Goal: Book appointment/travel/reservation

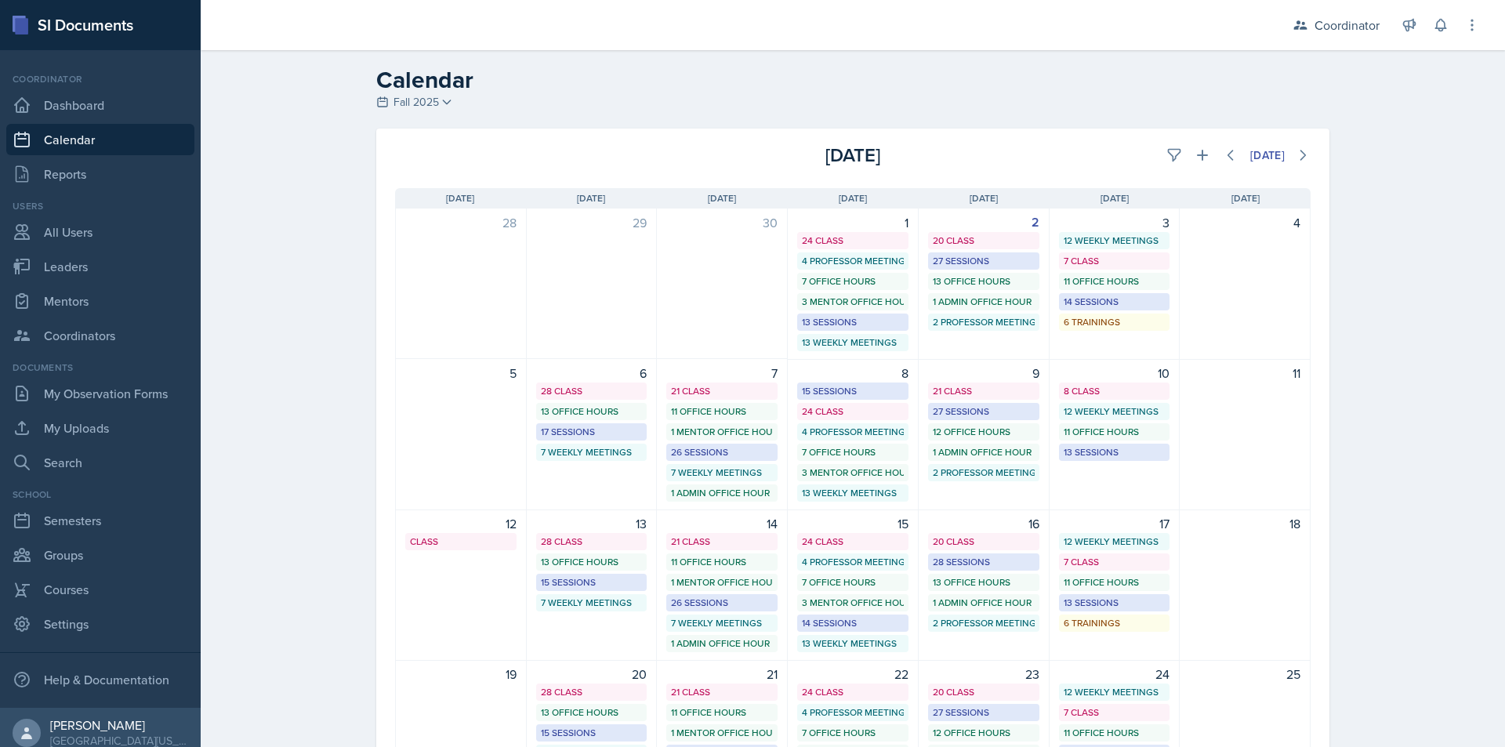
click at [85, 140] on link "Calendar" at bounding box center [100, 139] width 188 height 31
click at [1167, 159] on icon at bounding box center [1175, 155] width 16 height 16
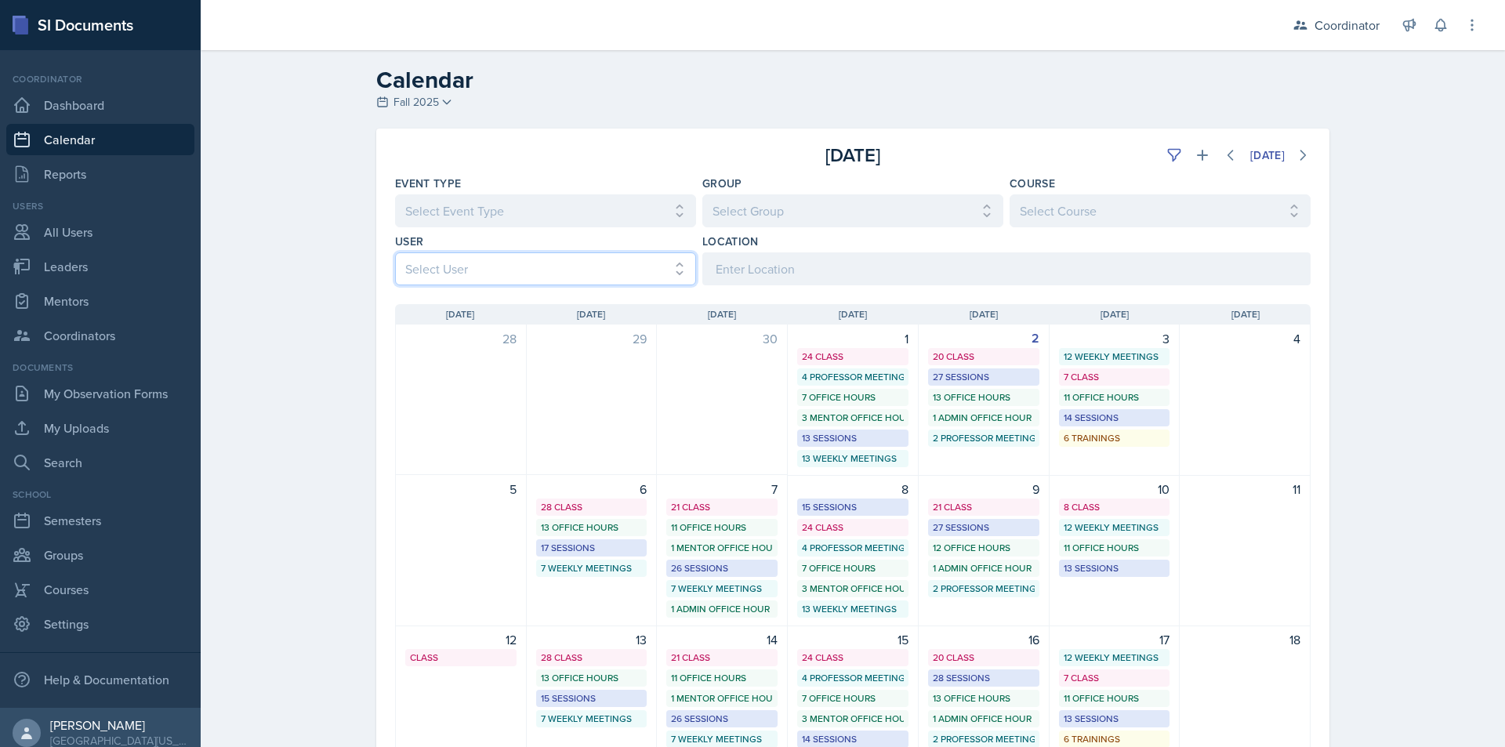
click at [536, 269] on select "Select User All [PERSON_NAME] [PERSON_NAME] [PERSON_NAME] [PERSON_NAME] [PERSON…" at bounding box center [545, 268] width 301 height 33
click at [395, 252] on select "Select User All [PERSON_NAME] [PERSON_NAME] [PERSON_NAME] [PERSON_NAME] [PERSON…" at bounding box center [545, 268] width 301 height 33
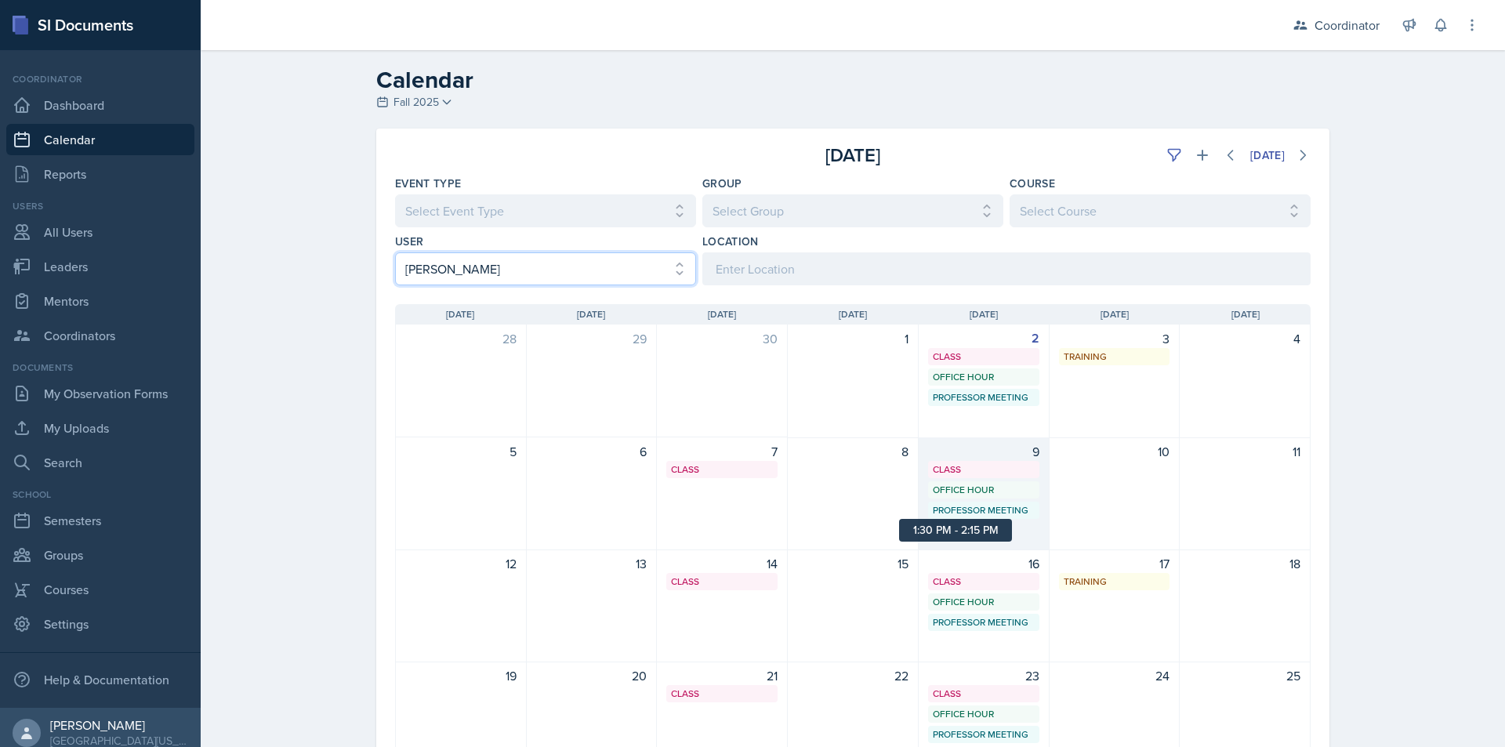
scroll to position [196, 0]
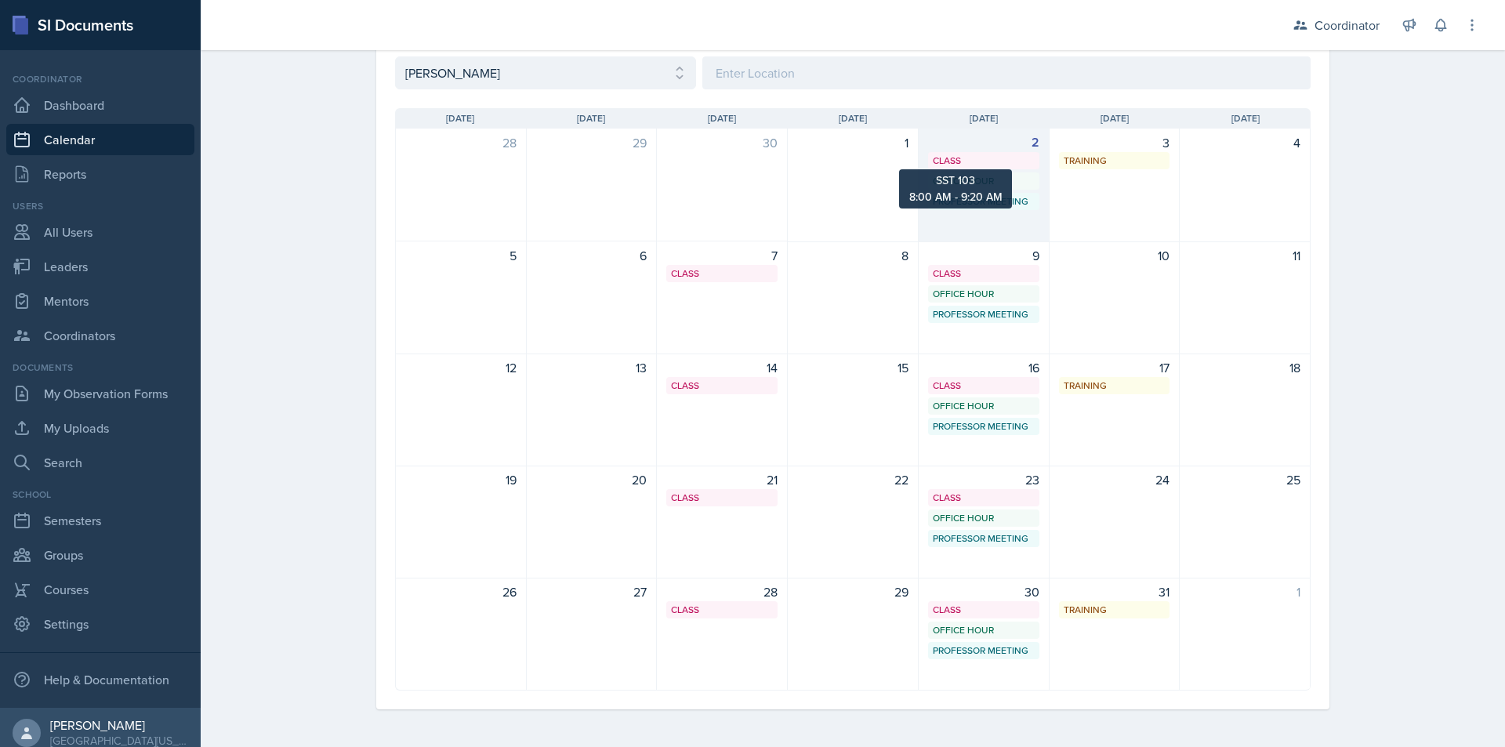
click at [987, 164] on div "Class" at bounding box center [984, 161] width 102 height 14
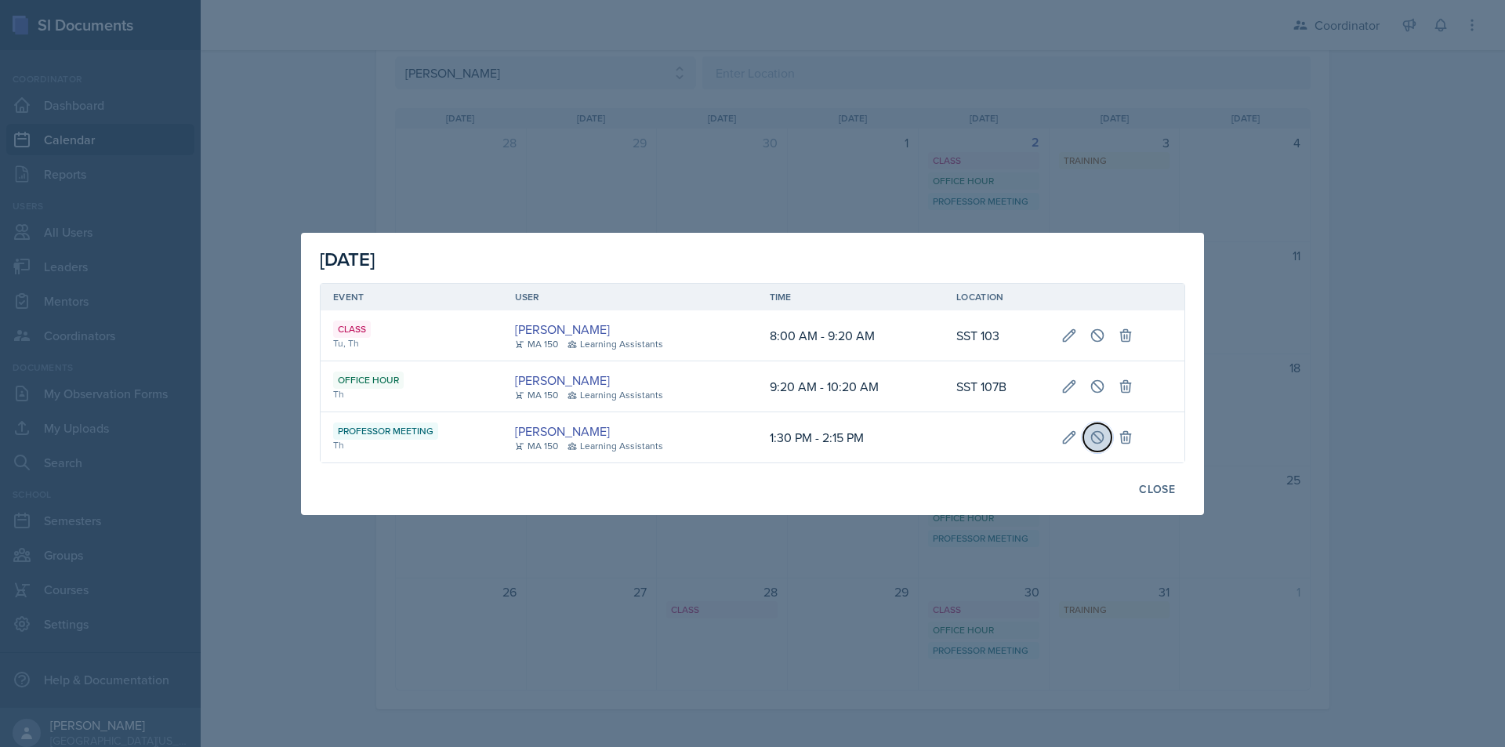
click at [1090, 434] on icon at bounding box center [1098, 438] width 16 height 16
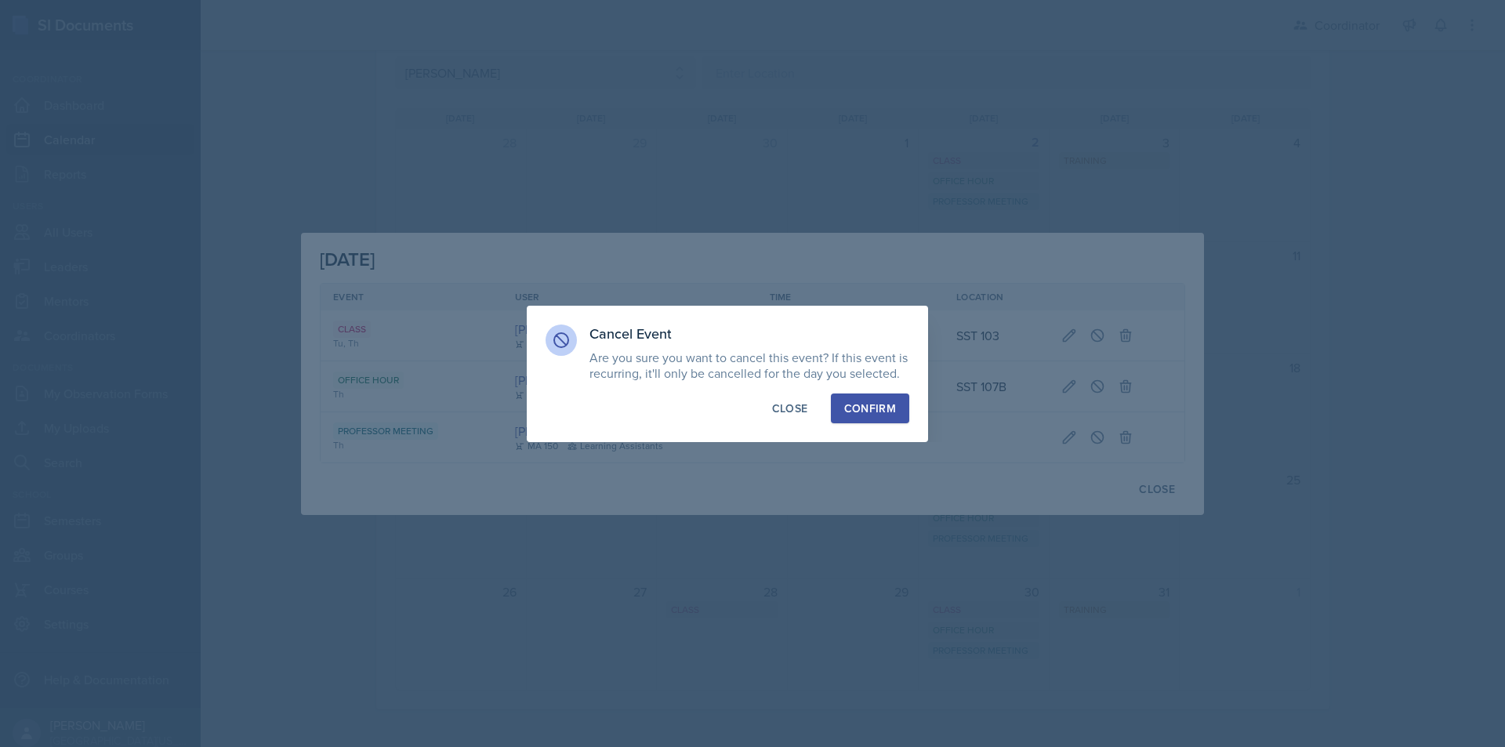
click at [894, 410] on div "Confirm" at bounding box center [870, 409] width 52 height 16
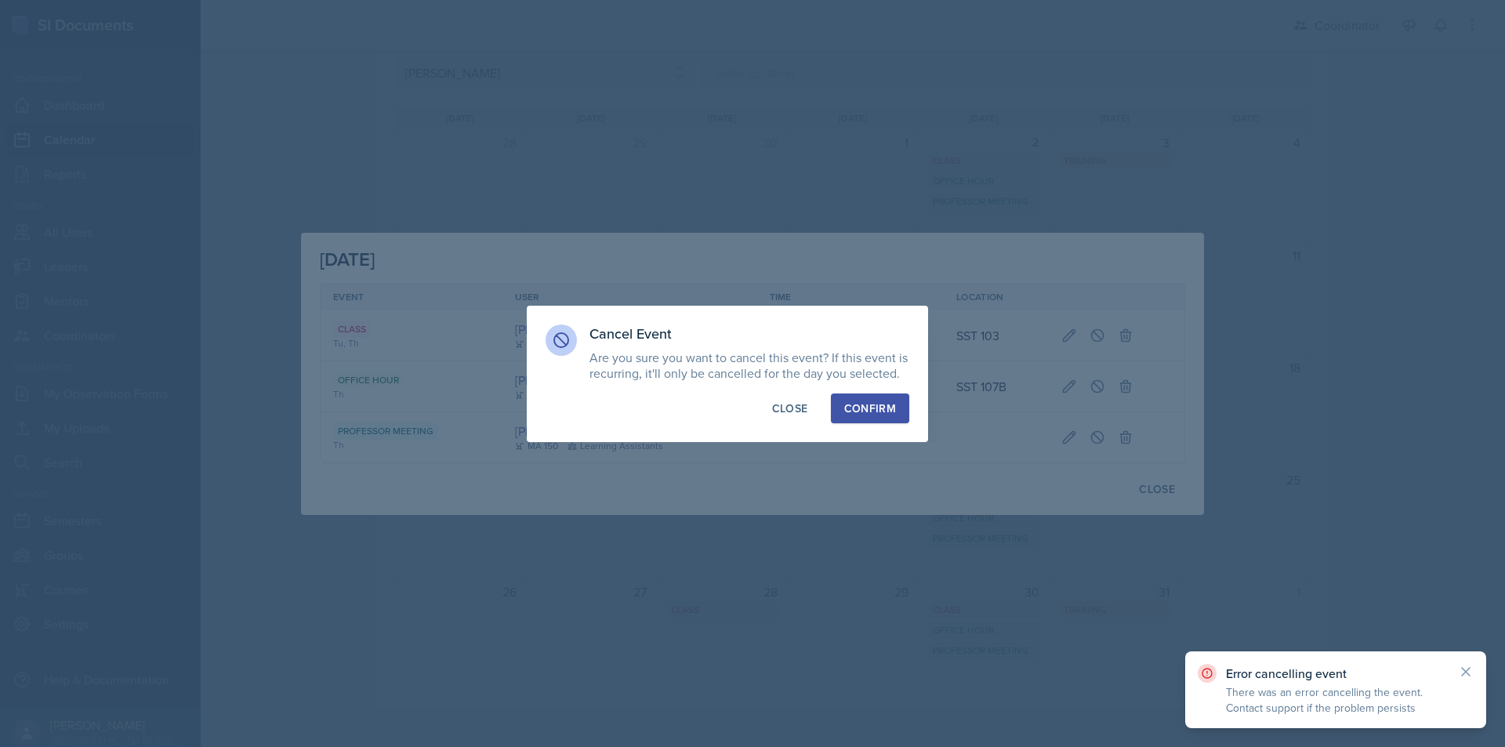
click at [1162, 491] on div at bounding box center [752, 373] width 1505 height 747
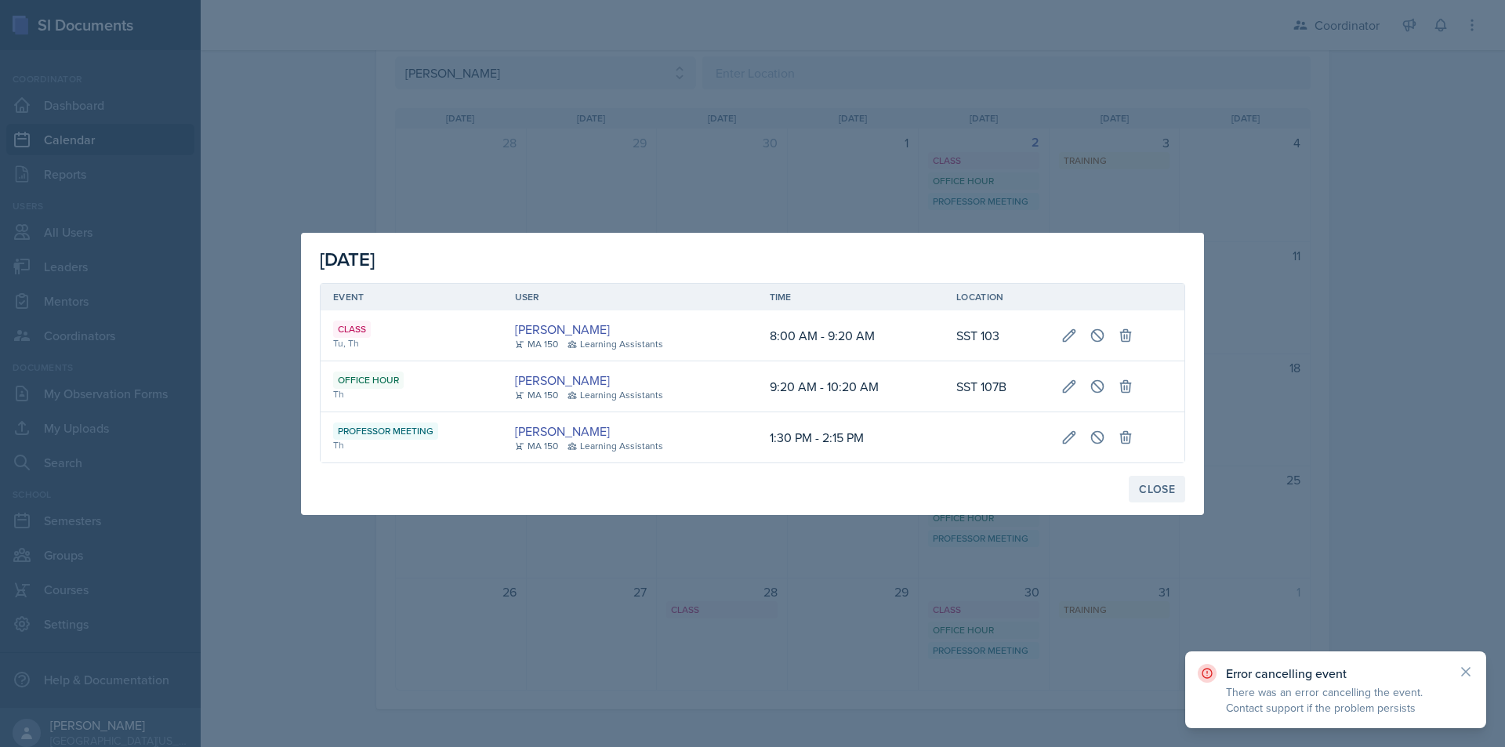
click at [1148, 487] on div "Close" at bounding box center [1157, 489] width 36 height 13
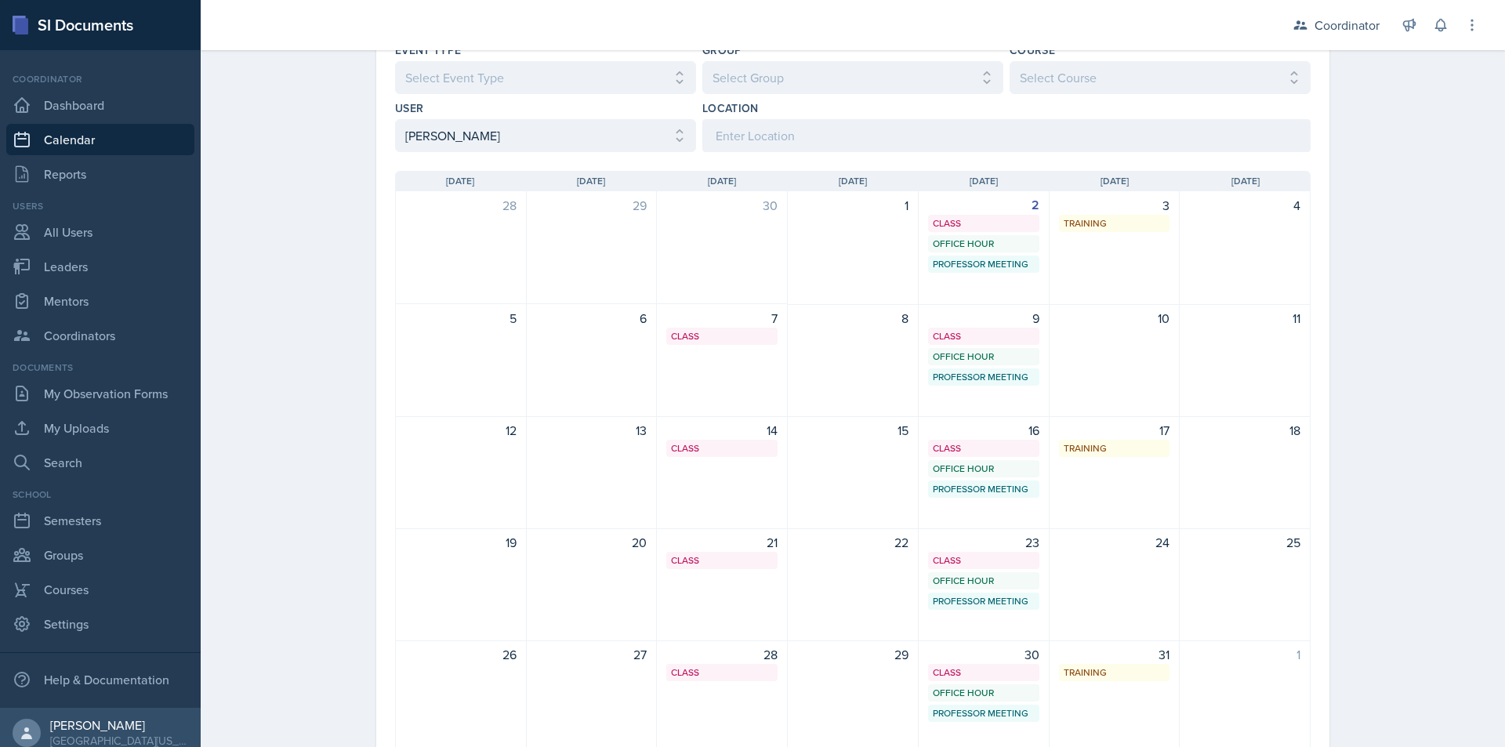
scroll to position [39, 0]
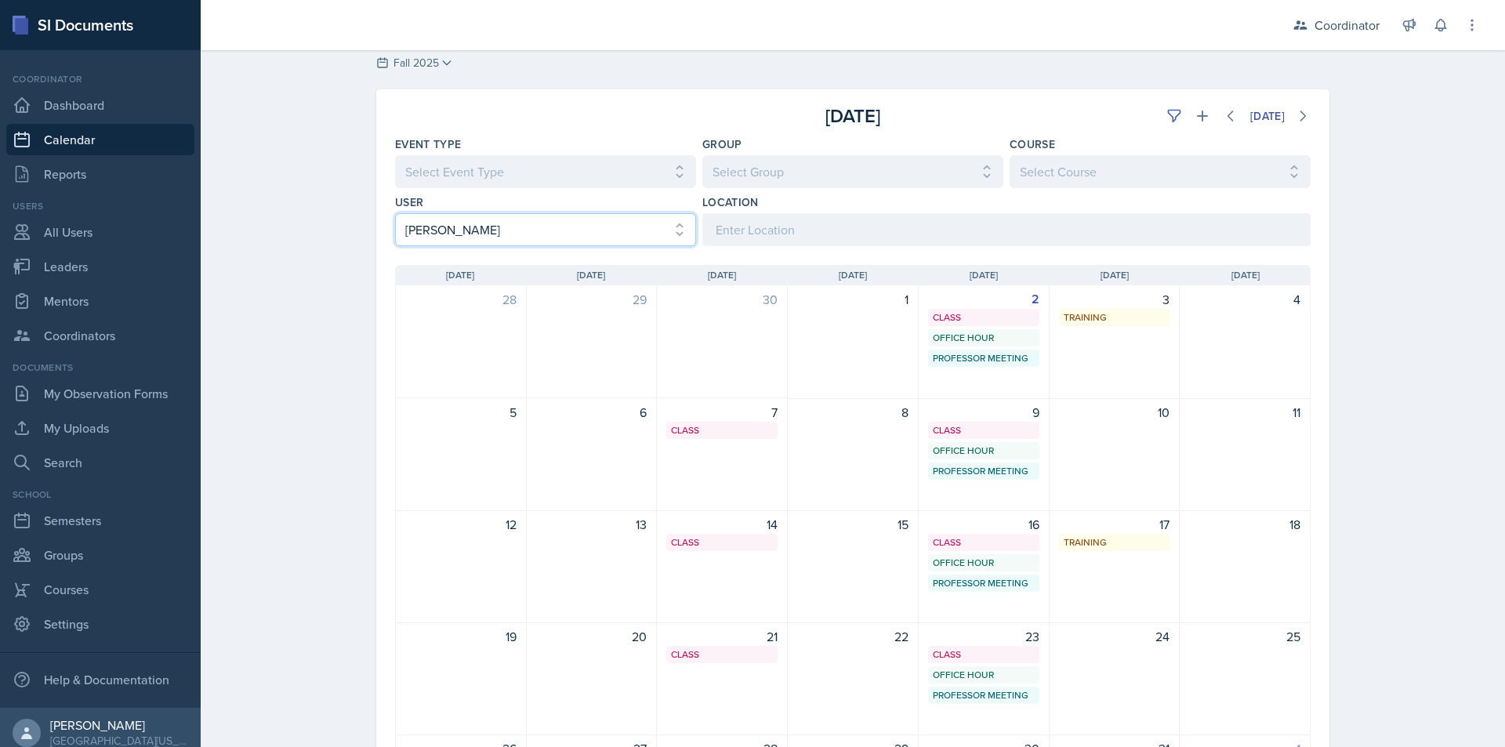
click at [418, 238] on select "Select User All [PERSON_NAME] [PERSON_NAME] [PERSON_NAME] [PERSON_NAME] [PERSON…" at bounding box center [545, 229] width 301 height 33
select select "a17f9fd9-9411-4780-ab9d-ff5450b3e753"
click at [395, 213] on select "Select User All [PERSON_NAME] [PERSON_NAME] [PERSON_NAME] [PERSON_NAME] [PERSON…" at bounding box center [545, 229] width 301 height 33
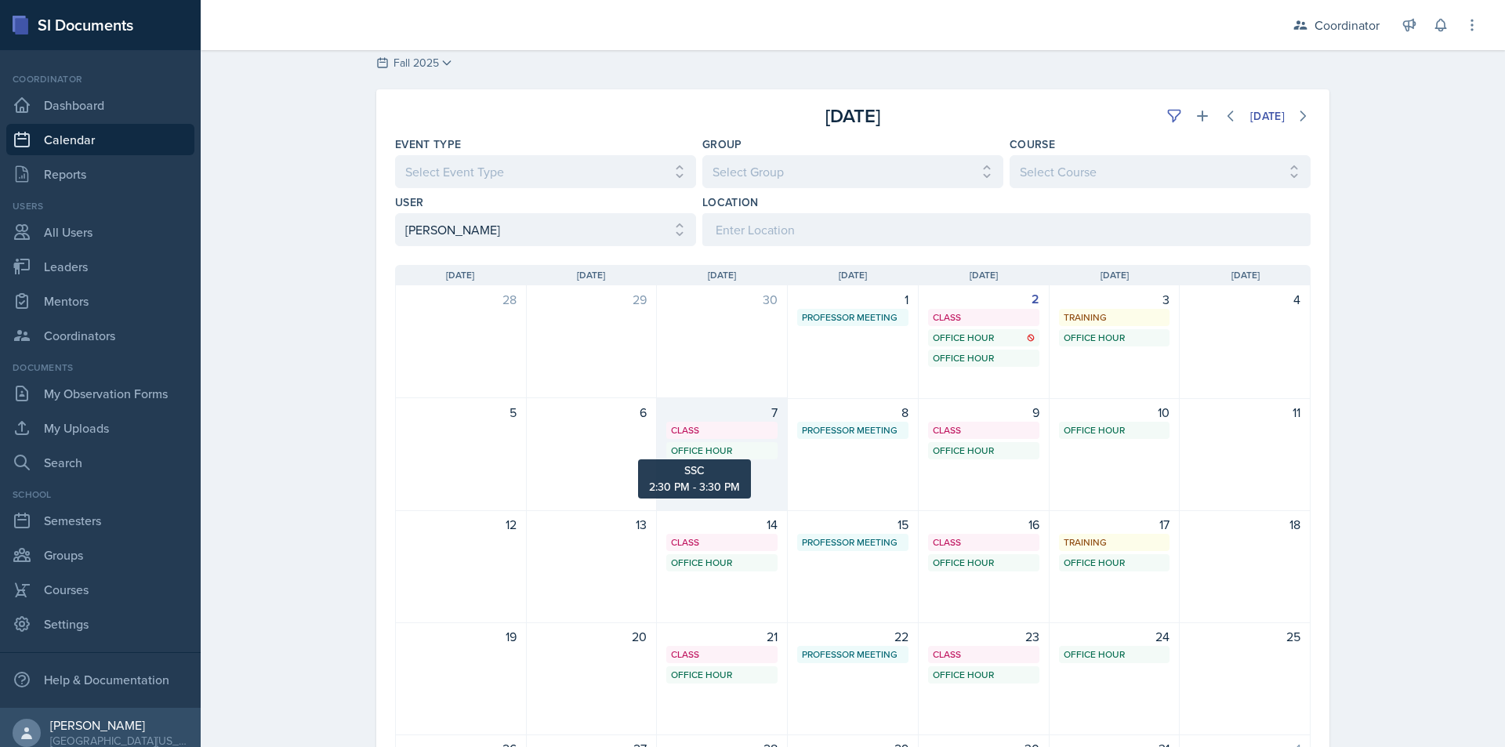
click at [684, 456] on div "Office Hour" at bounding box center [722, 451] width 102 height 14
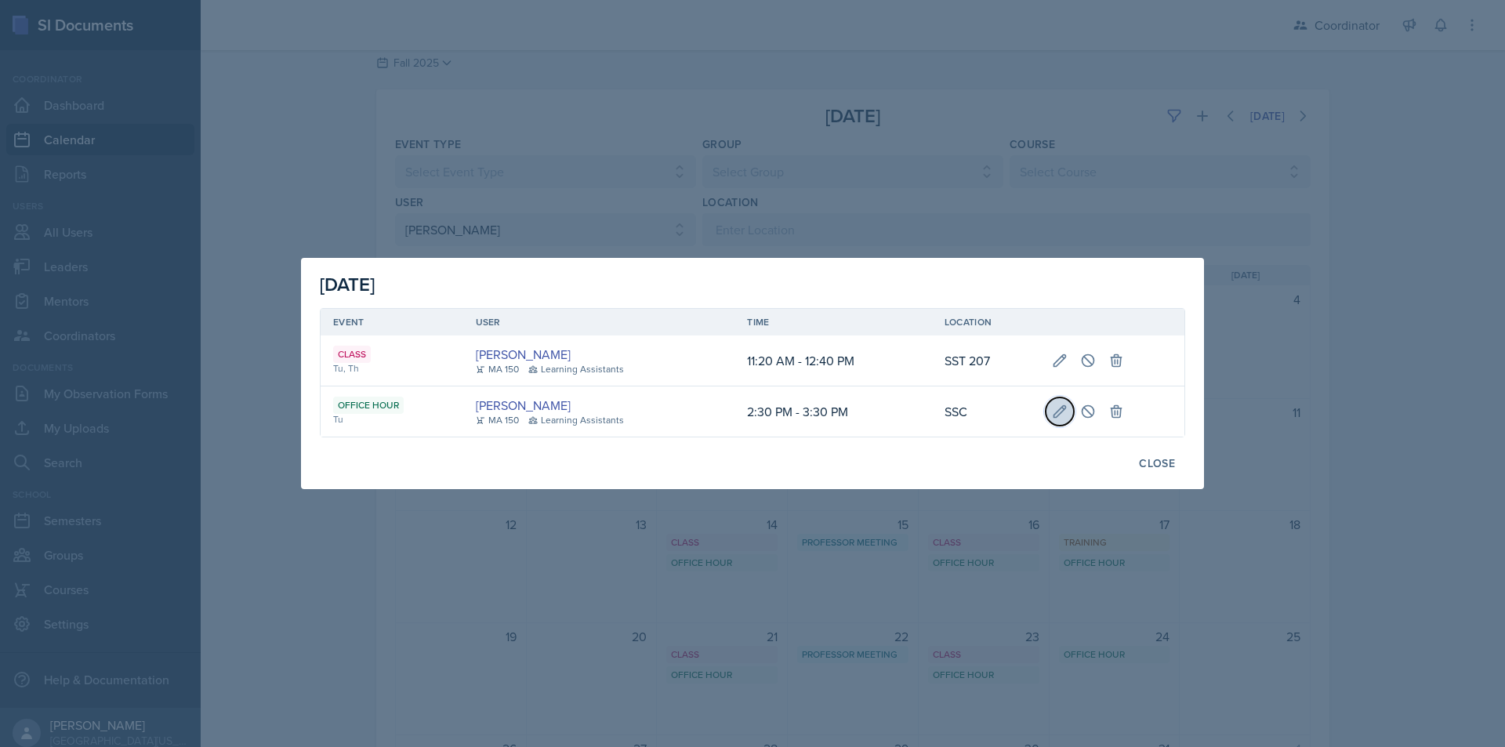
click at [1053, 415] on icon at bounding box center [1060, 412] width 16 height 16
select select "2"
select select "30"
select select "PM"
select select "3"
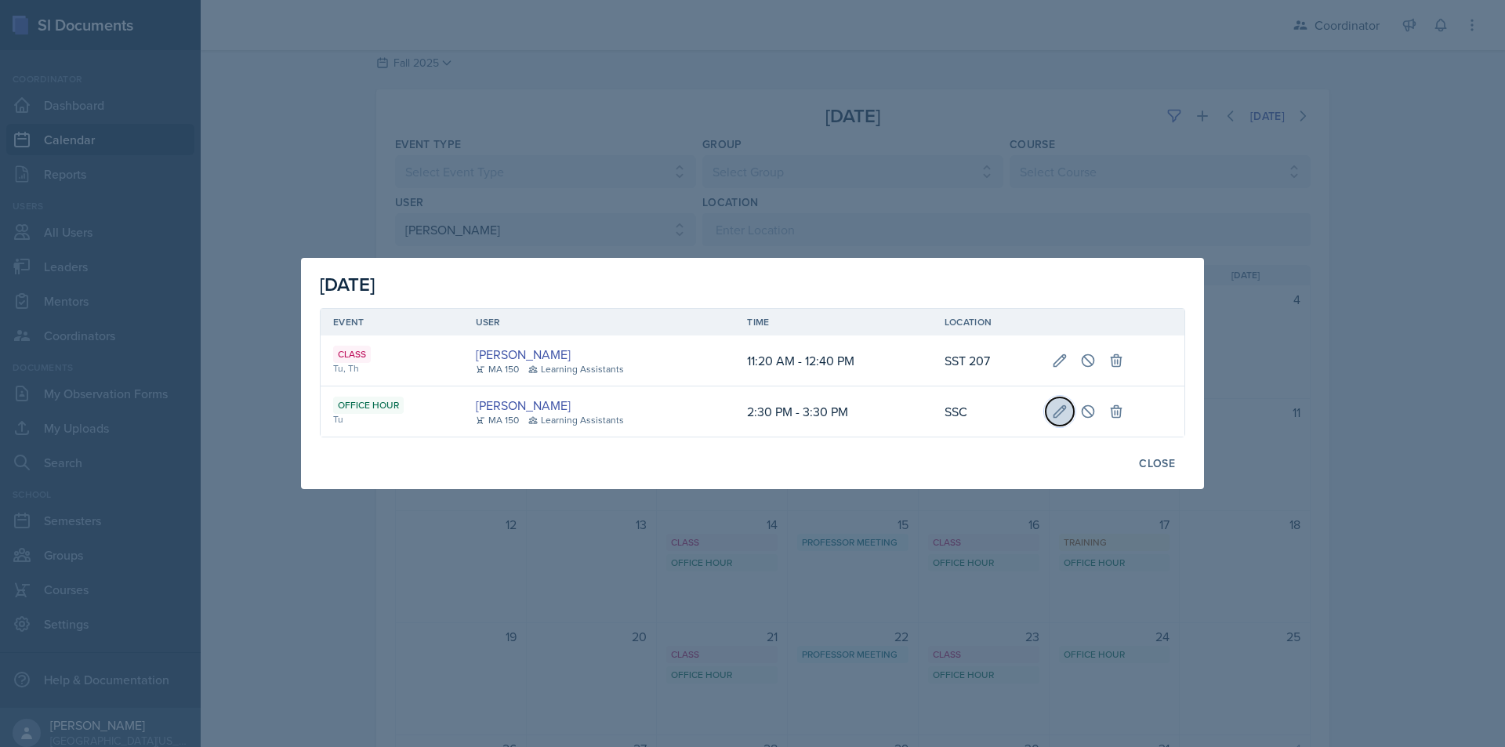
select select "30"
select select "PM"
type input "SSC"
select select "711e3089-b526-4ace-8ef7-b628edcb7570"
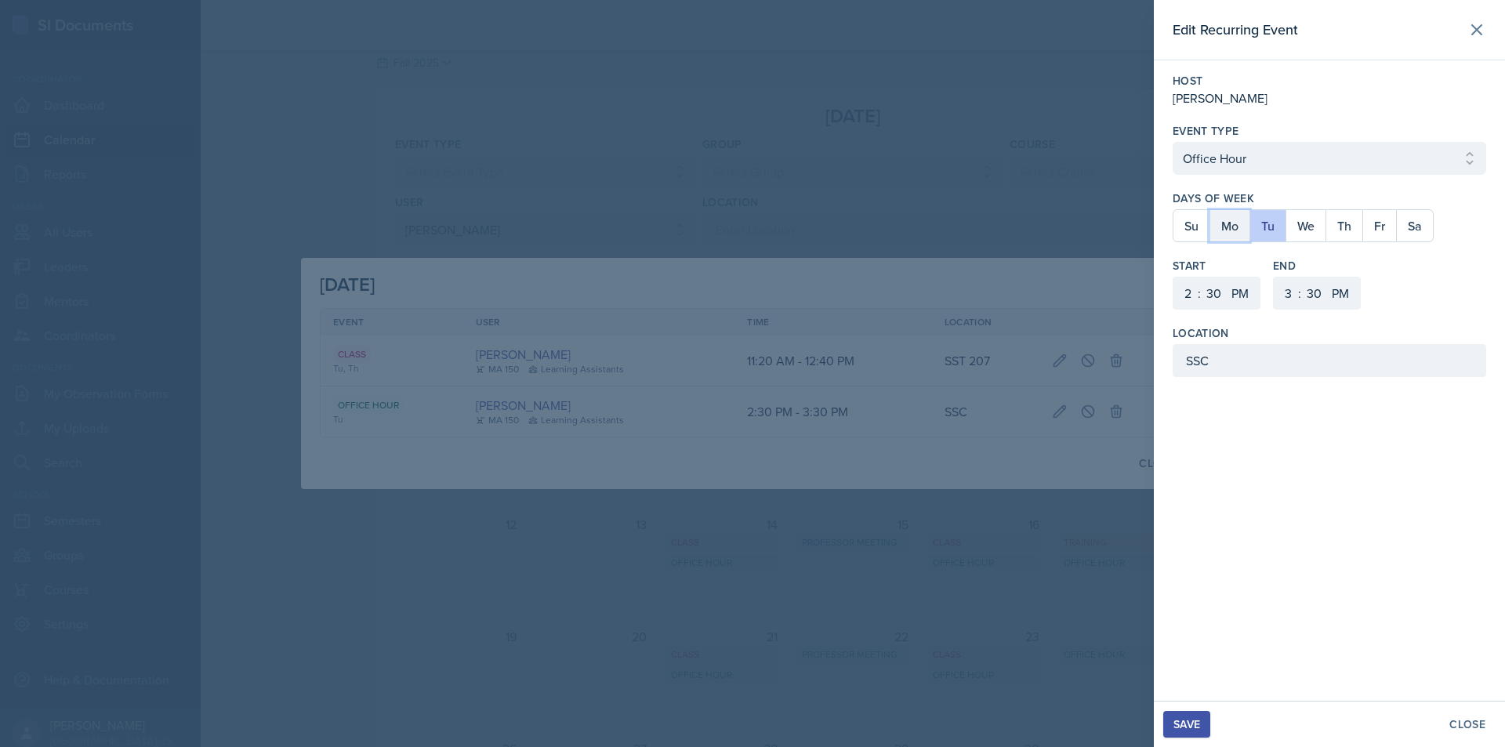
click at [1233, 223] on button "Mo" at bounding box center [1230, 225] width 40 height 31
click at [1274, 227] on button "Tu" at bounding box center [1268, 225] width 36 height 31
click at [1187, 296] on select "1 2 3 4 5 6 7 8 9 10 11 12" at bounding box center [1186, 293] width 25 height 33
select select "4"
click at [1174, 277] on select "1 2 3 4 5 6 7 8 9 10 11 12" at bounding box center [1186, 293] width 25 height 33
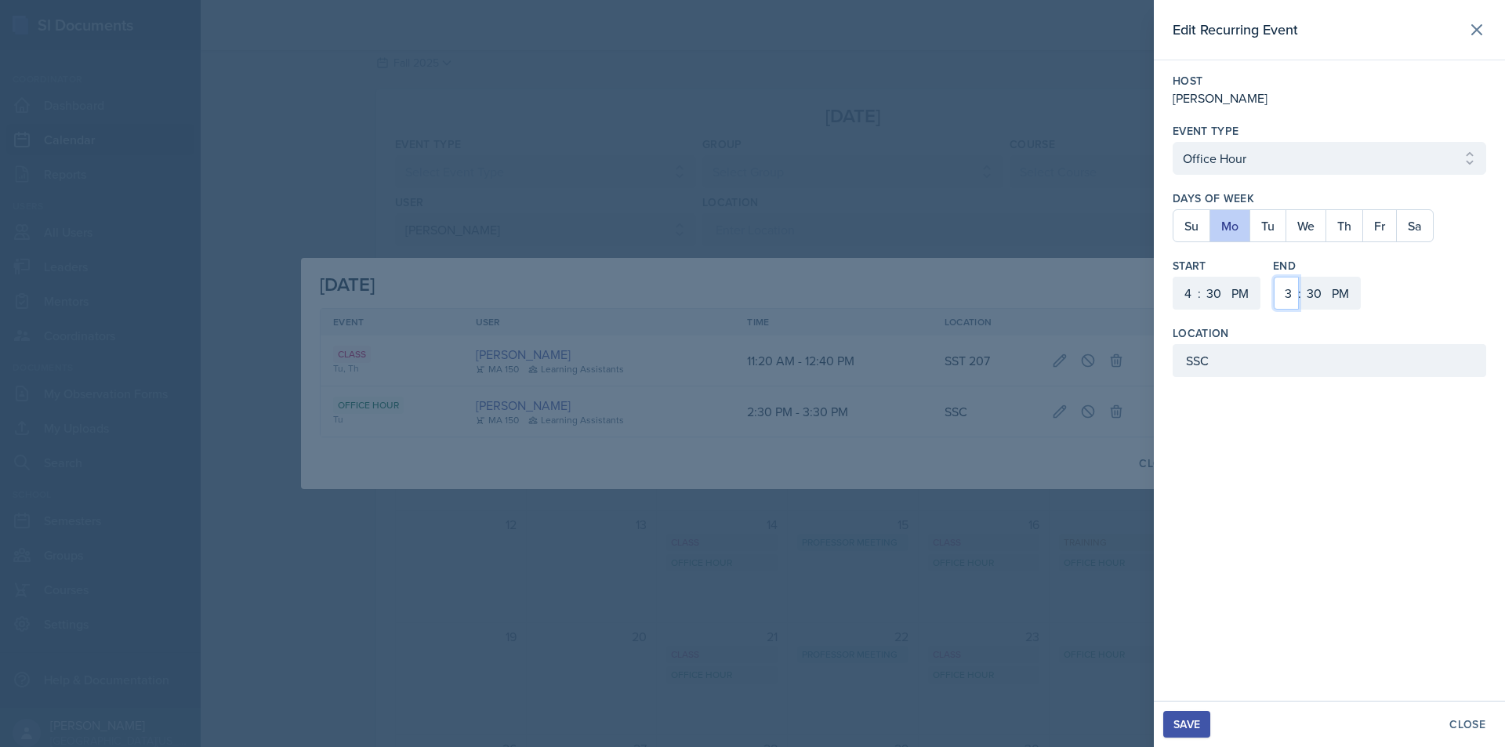
click at [1291, 302] on select "1 2 3 4 5 6 7 8 9 10 11 12" at bounding box center [1286, 293] width 25 height 33
select select "5"
click at [1274, 277] on select "1 2 3 4 5 6 7 8 9 10 11 12" at bounding box center [1286, 293] width 25 height 33
click at [1184, 726] on div "Save" at bounding box center [1187, 724] width 27 height 13
click at [1186, 718] on div "Save" at bounding box center [1187, 724] width 27 height 13
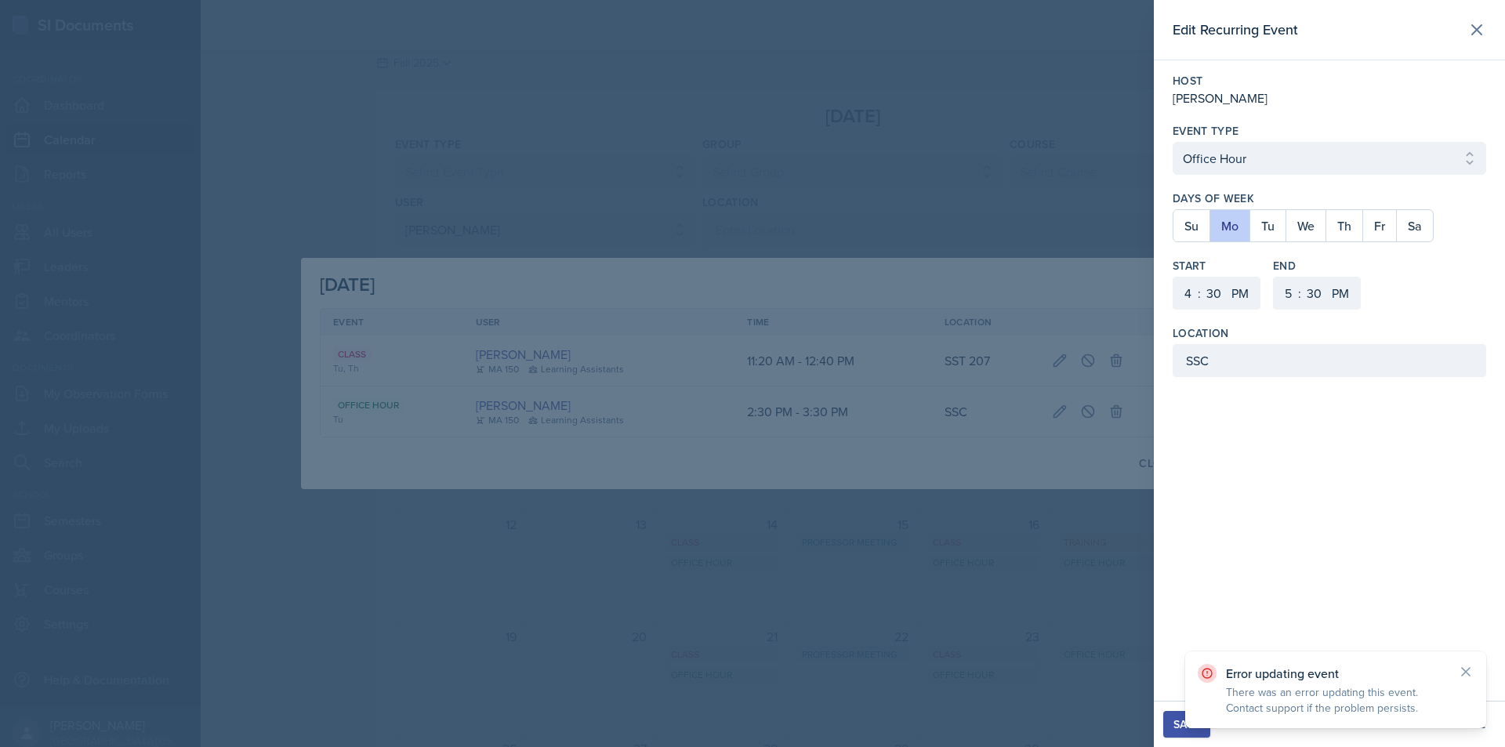
click at [1248, 610] on div "Edit Recurring Event Host Ire Odesola Event Type Select Event Type Office Hour …" at bounding box center [1329, 350] width 351 height 701
click at [1466, 676] on icon at bounding box center [1466, 672] width 16 height 16
click at [1467, 718] on div "Close" at bounding box center [1468, 724] width 36 height 13
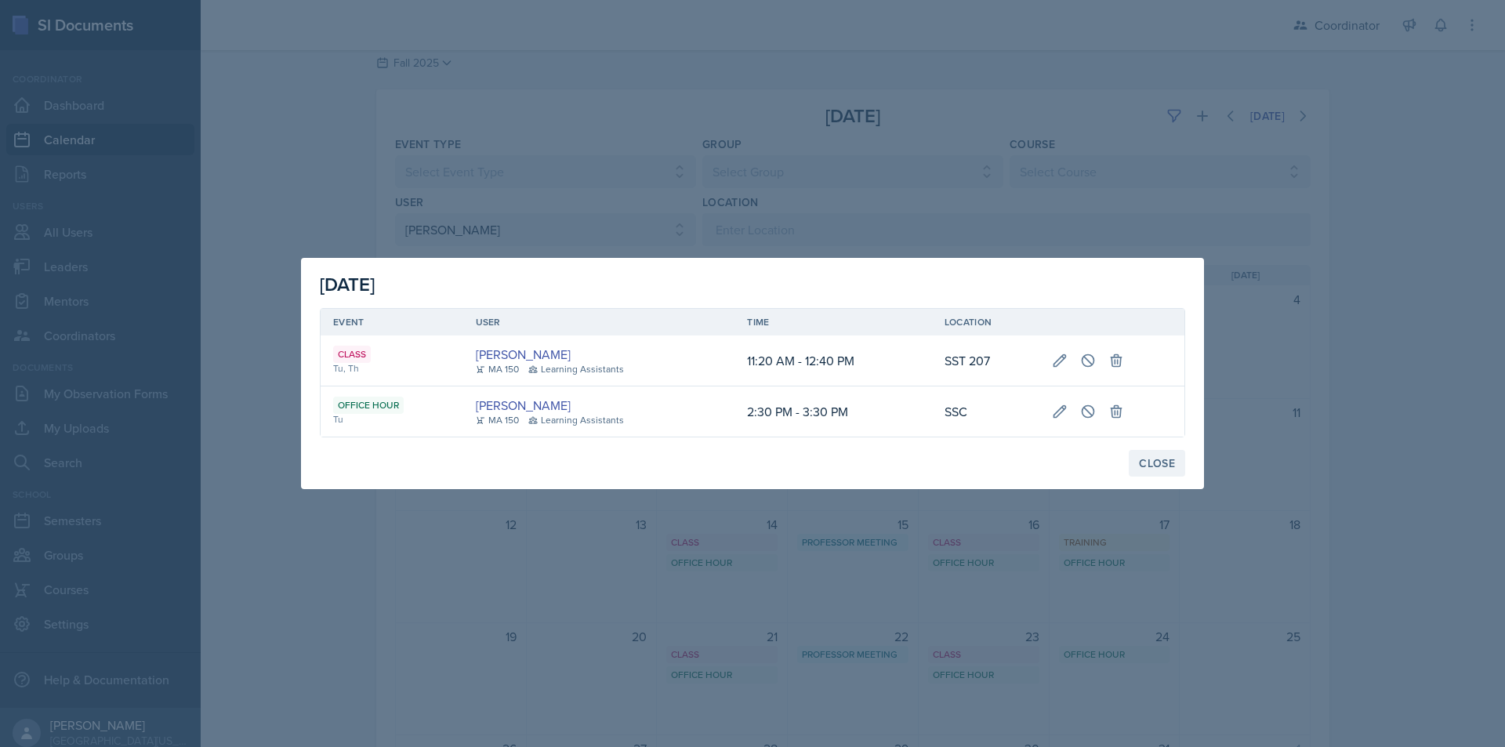
click at [1142, 467] on div "Close" at bounding box center [1157, 463] width 36 height 13
